Goal: Task Accomplishment & Management: Manage account settings

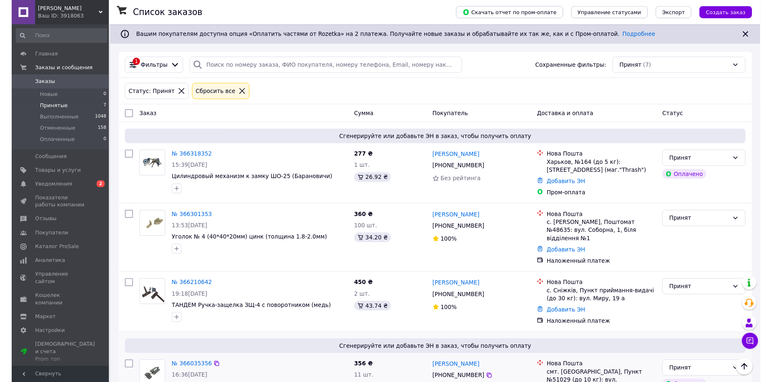
scroll to position [49, 0]
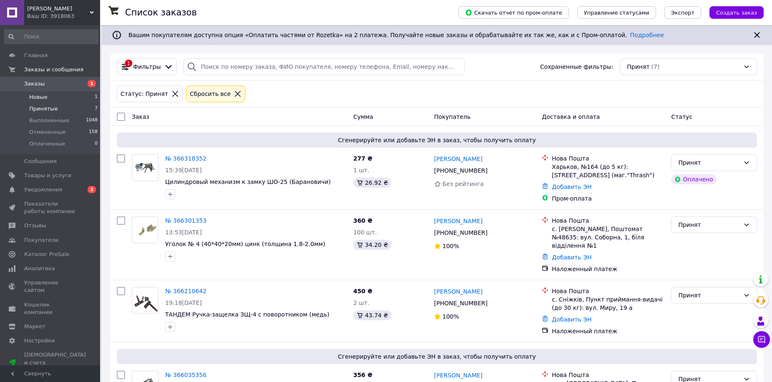
click at [41, 97] on span "Новые" at bounding box center [38, 97] width 18 height 8
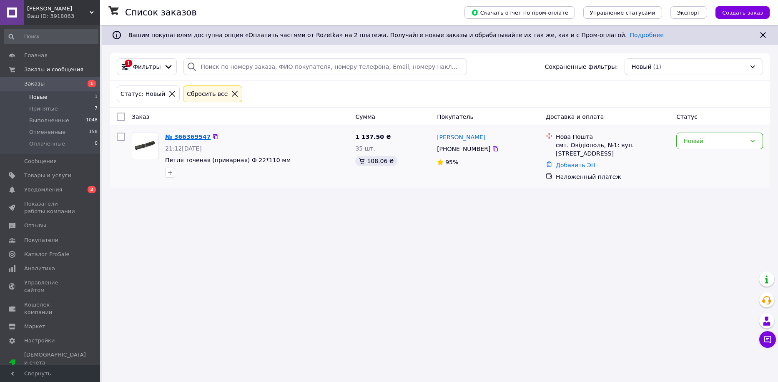
click at [195, 137] on link "№ 366369547" at bounding box center [187, 136] width 45 height 7
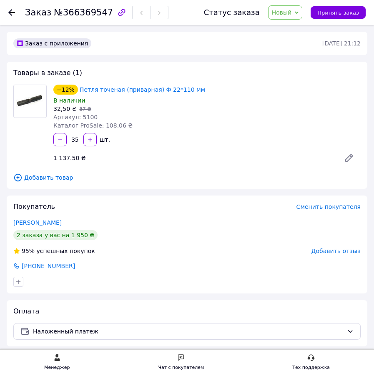
click at [12, 11] on icon at bounding box center [11, 12] width 7 height 7
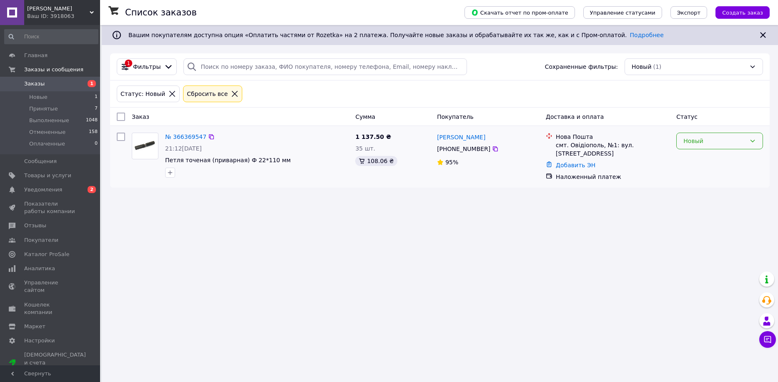
click at [753, 143] on icon at bounding box center [752, 141] width 7 height 7
click at [709, 163] on li "Принят" at bounding box center [720, 159] width 86 height 15
